Goal: Find contact information: Find contact information

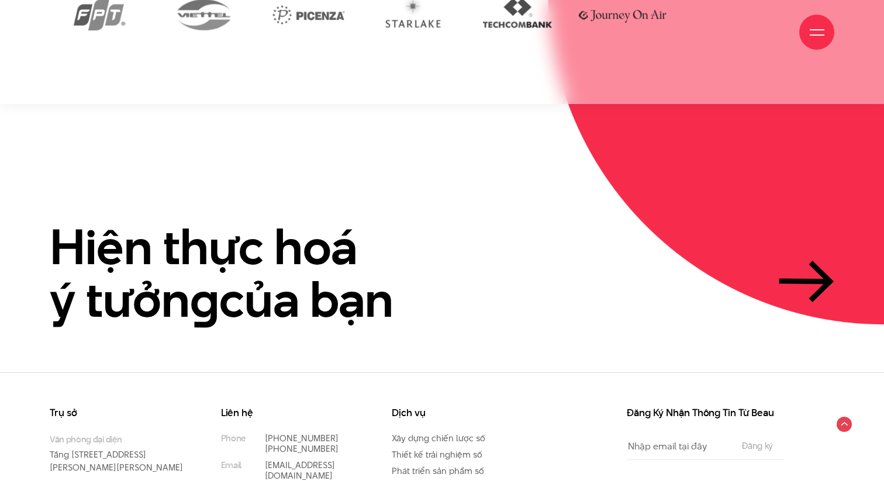
scroll to position [2759, 0]
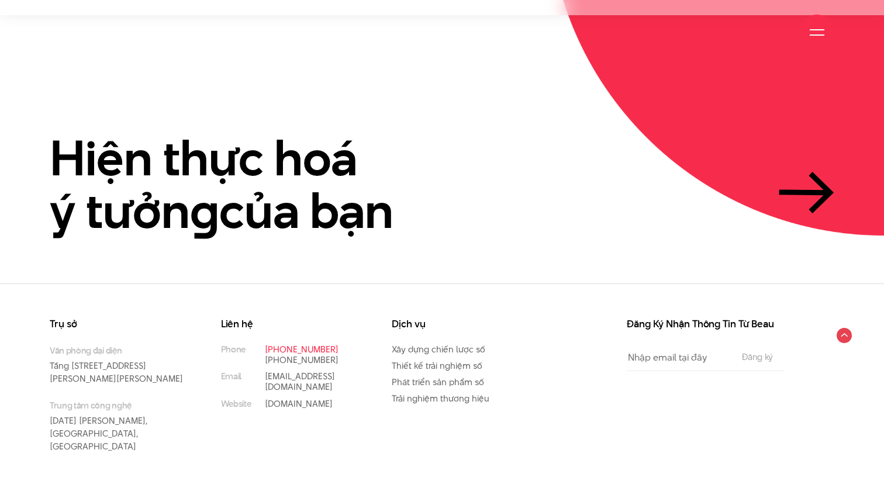
drag, startPoint x: 338, startPoint y: 325, endPoint x: 286, endPoint y: 326, distance: 52.0
click at [286, 344] on p "[PHONE_NUMBER]" at bounding box center [311, 349] width 92 height 11
copy link "97 531 9889"
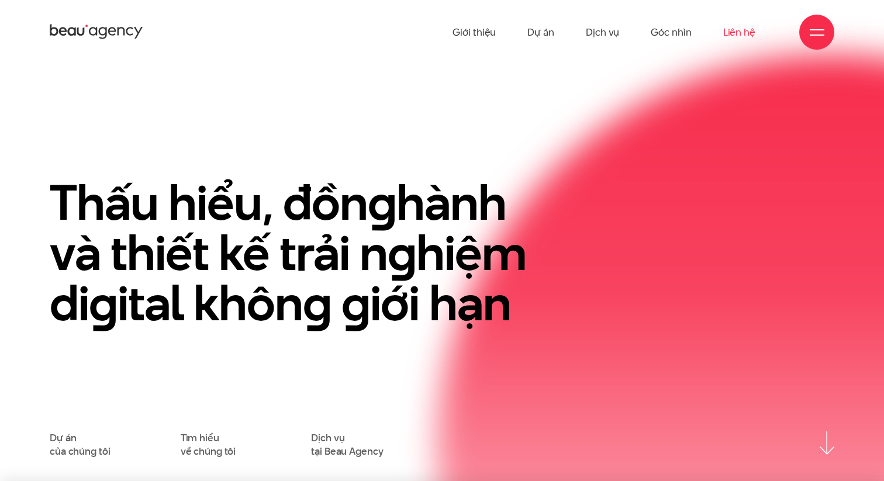
click at [736, 34] on link "Liên hệ" at bounding box center [739, 32] width 32 height 64
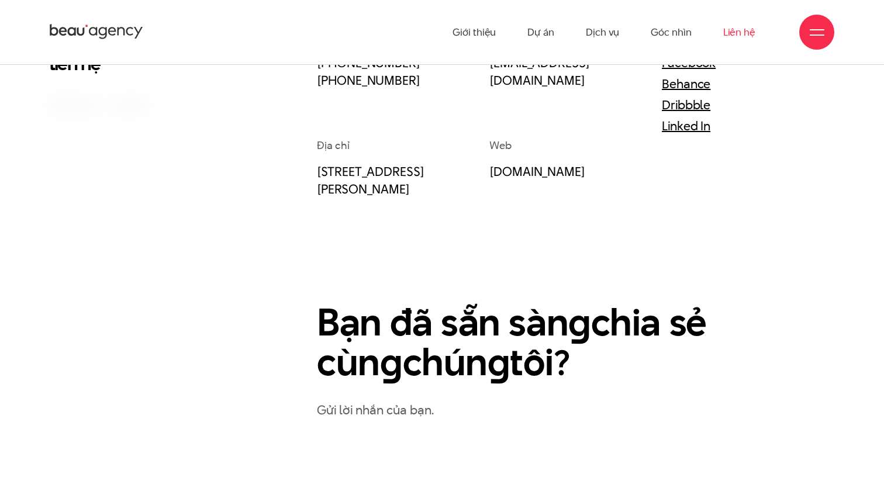
scroll to position [283, 0]
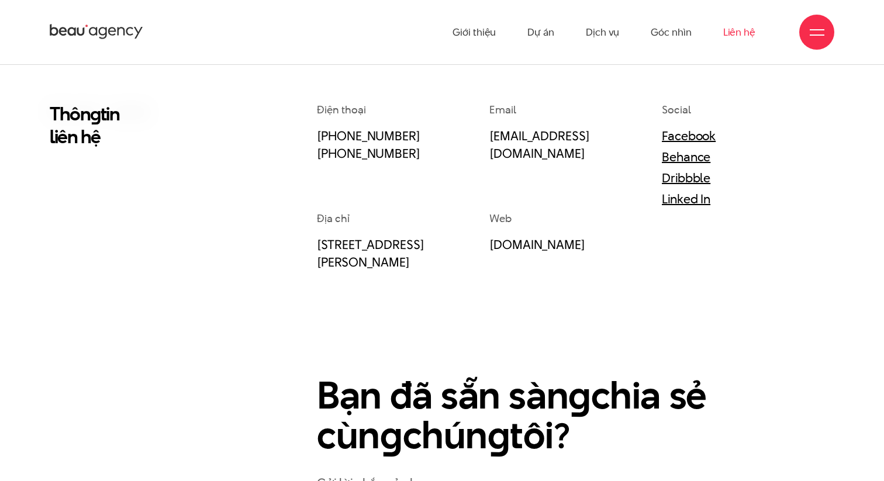
click at [826, 38] on div at bounding box center [816, 32] width 35 height 35
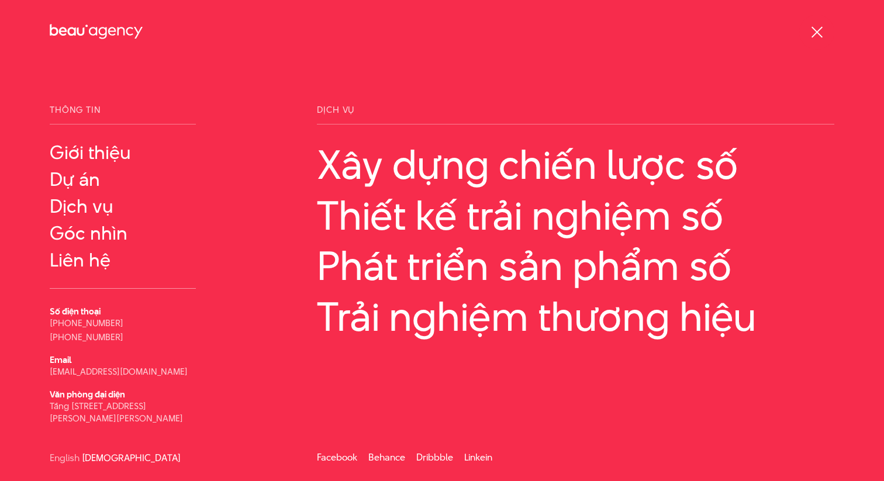
click at [823, 36] on div at bounding box center [816, 32] width 15 height 15
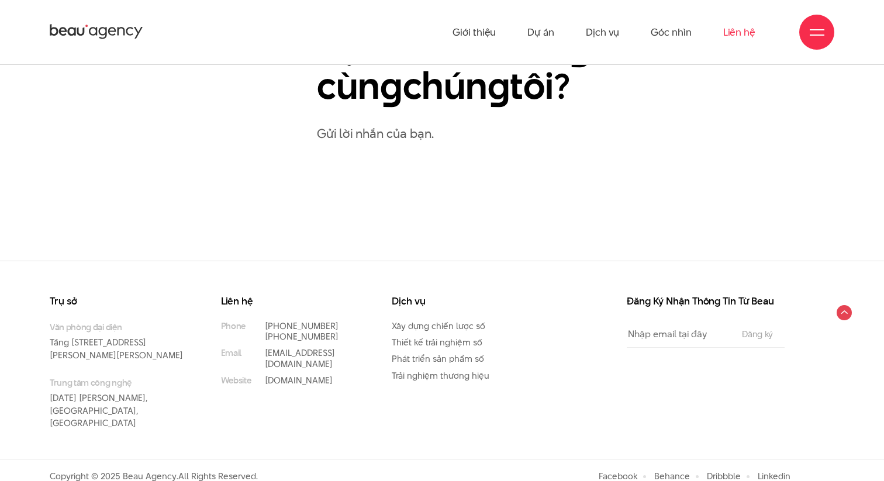
scroll to position [0, 0]
